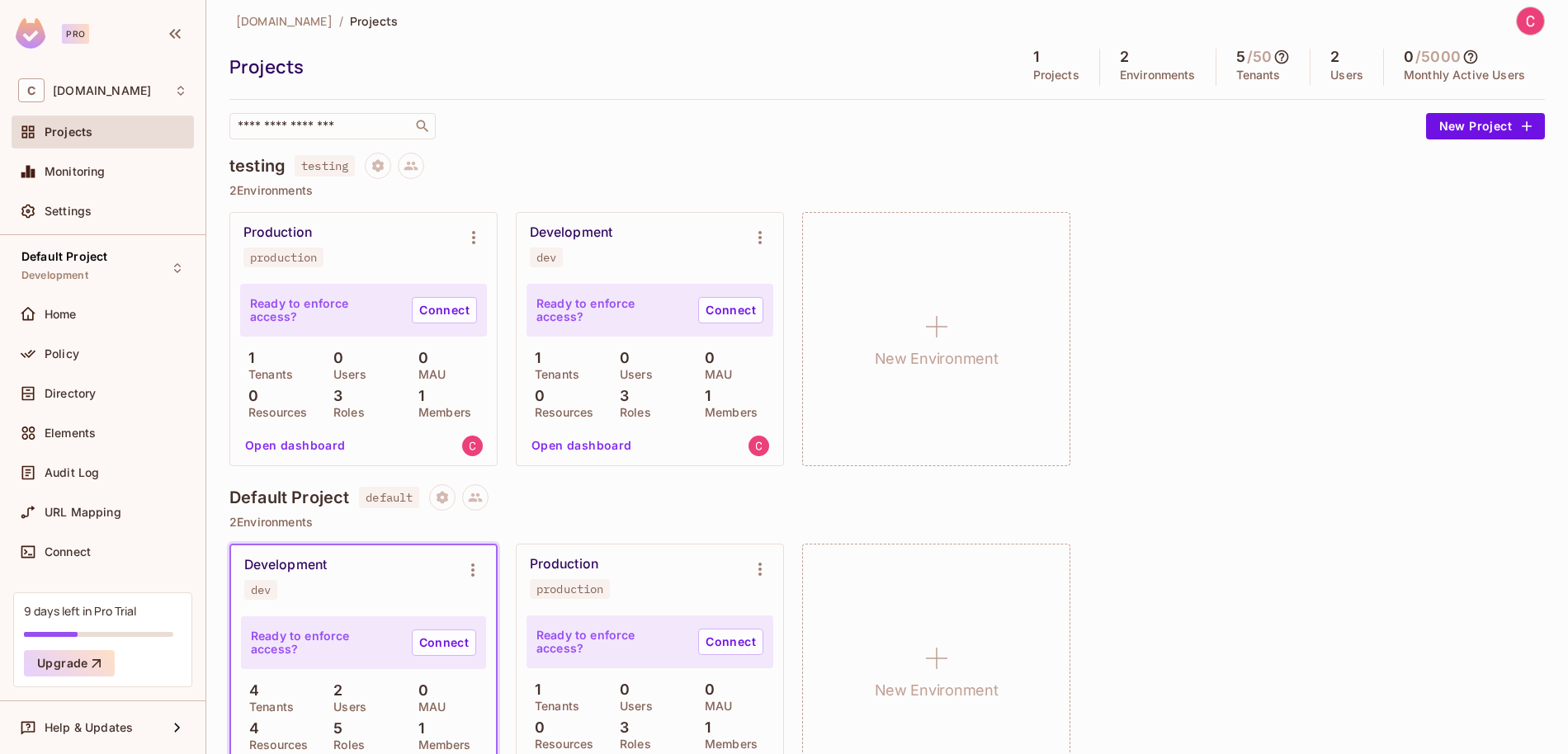
scroll to position [73, 0]
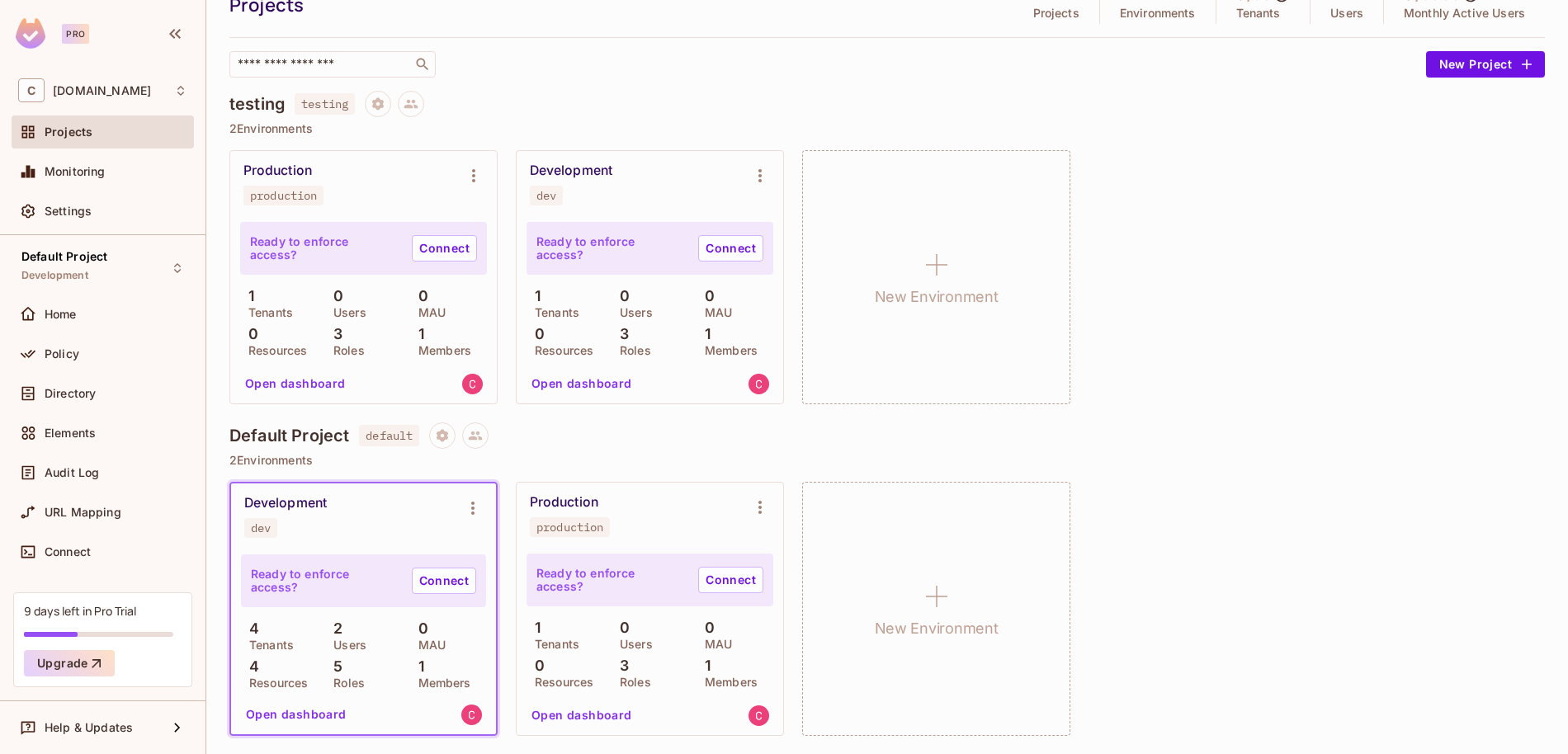
click at [1188, 184] on div "Production production Ready to enforce access? Connect 1 Tenants 0 Users 0 MAU …" at bounding box center [886, 277] width 1315 height 254
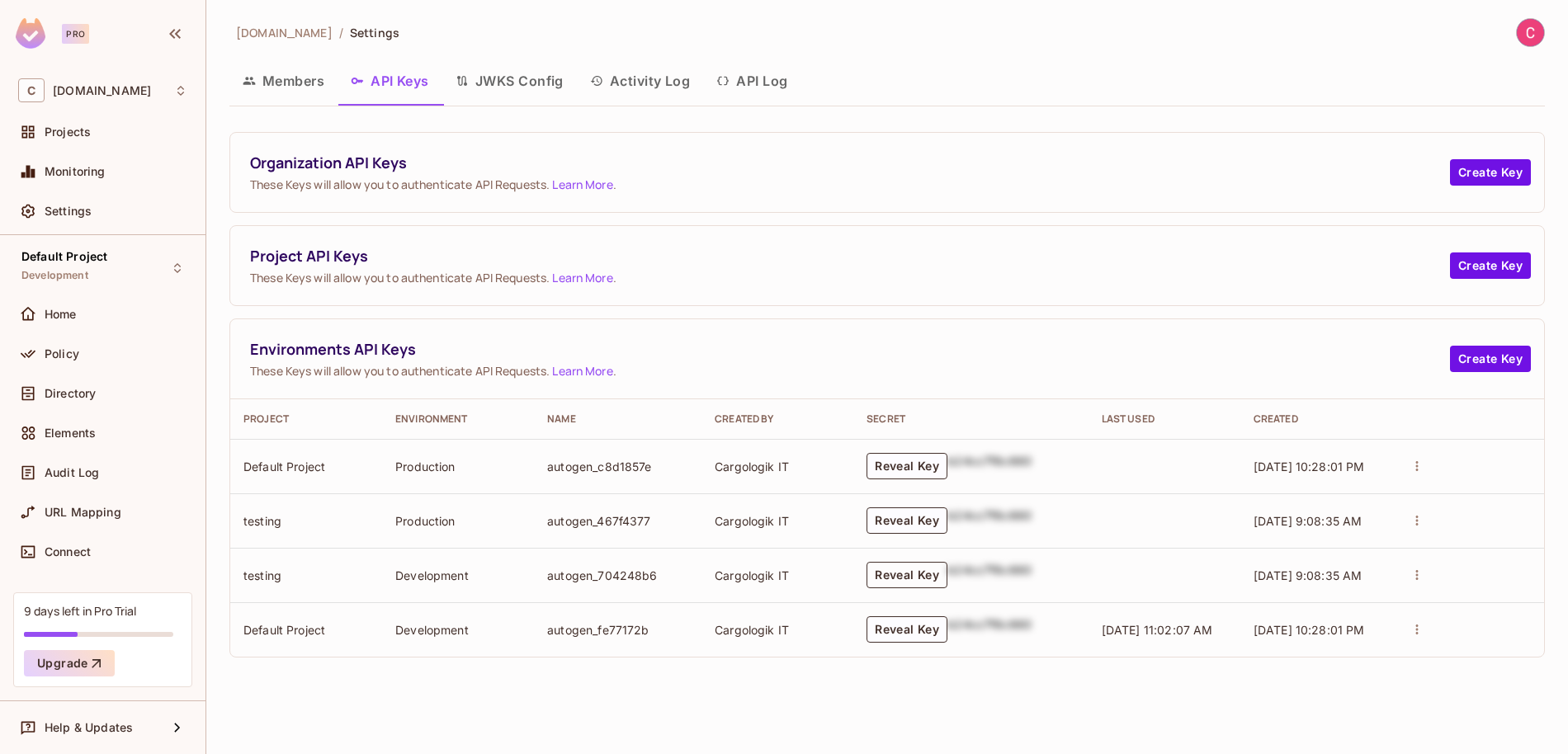
click at [897, 574] on button "Reveal Key" at bounding box center [906, 574] width 80 height 27
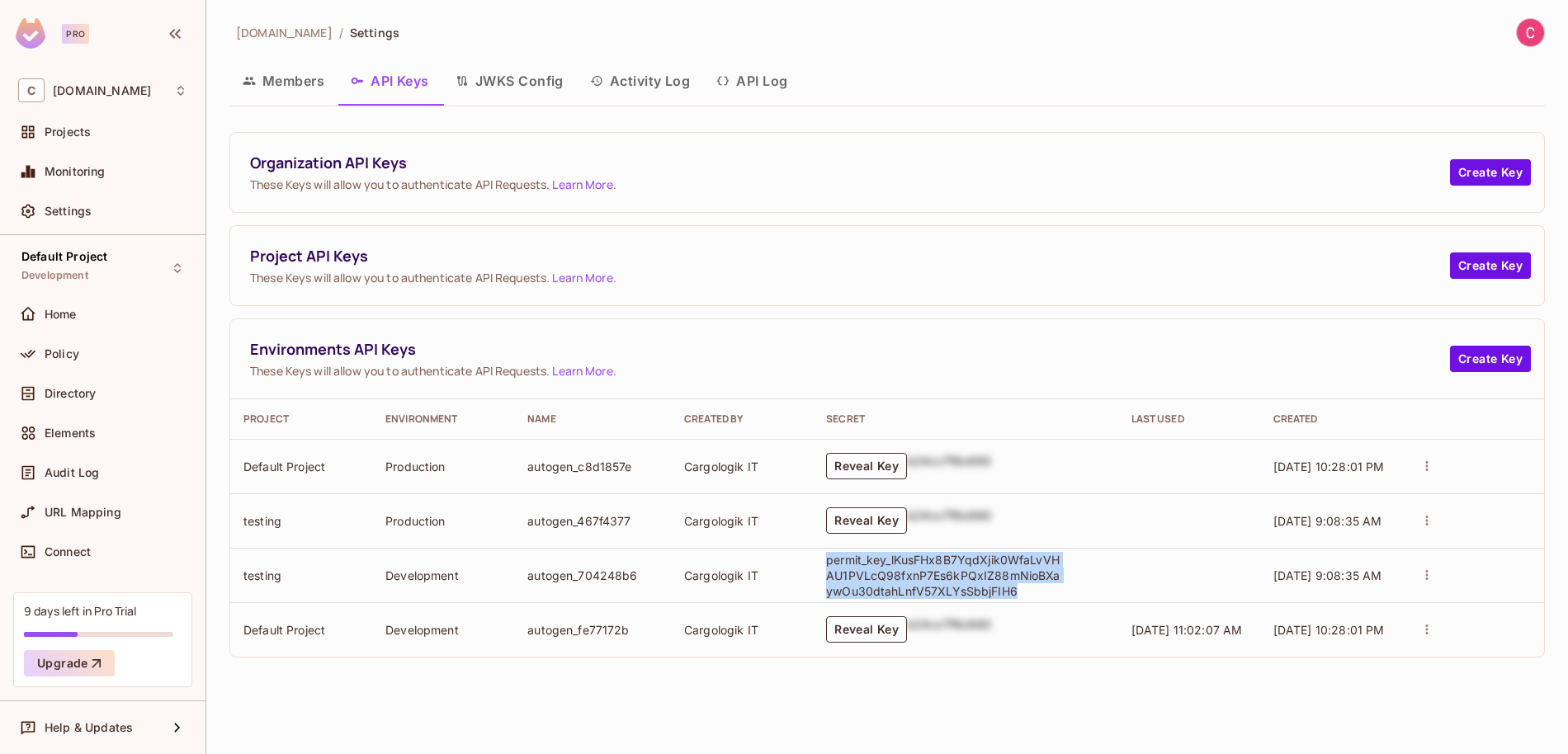
drag, startPoint x: 1018, startPoint y: 589, endPoint x: 824, endPoint y: 559, distance: 196.3
click at [824, 559] on td "permit_key_lKusFHx8B7YqdXjik0WfaLvVHAU1PVLcQ98fxnP7Es6kPQxIZ88mNioBXaywOu30dtah…" at bounding box center [965, 574] width 305 height 55
copy p "permit_key_lKusFHx8B7YqdXjik0WfaLvVHAU1PVLcQ98fxnP7Es6kPQxIZ88mNioBXaywOu30dtah…"
